Goal: Task Accomplishment & Management: Manage account settings

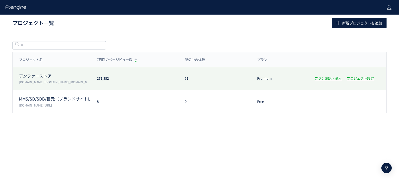
click at [45, 77] on p "アンファーストア" at bounding box center [55, 76] width 72 height 6
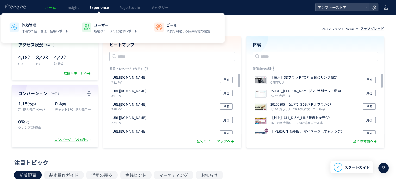
click at [101, 9] on span "Experience" at bounding box center [99, 7] width 20 height 5
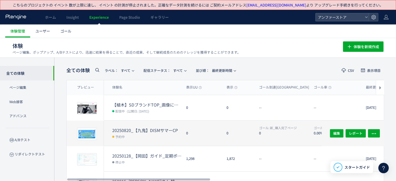
click at [157, 128] on dt "20250820_【九鬼】DISMサマーCP" at bounding box center [147, 130] width 70 height 6
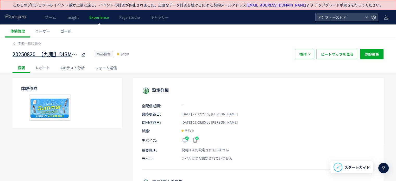
click at [85, 53] on use at bounding box center [83, 55] width 4 height 4
click at [164, 51] on div "20250820_【九鬼】DISMサマーCP Web接客 予約中" at bounding box center [150, 54] width 277 height 10
